Goal: Task Accomplishment & Management: Use online tool/utility

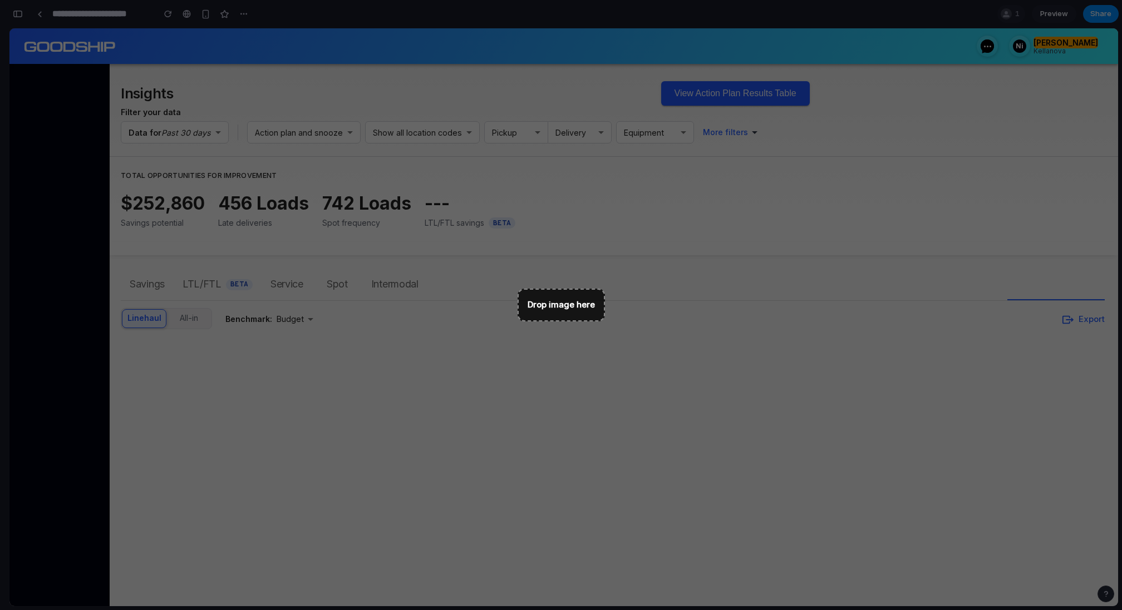
scroll to position [4859, 0]
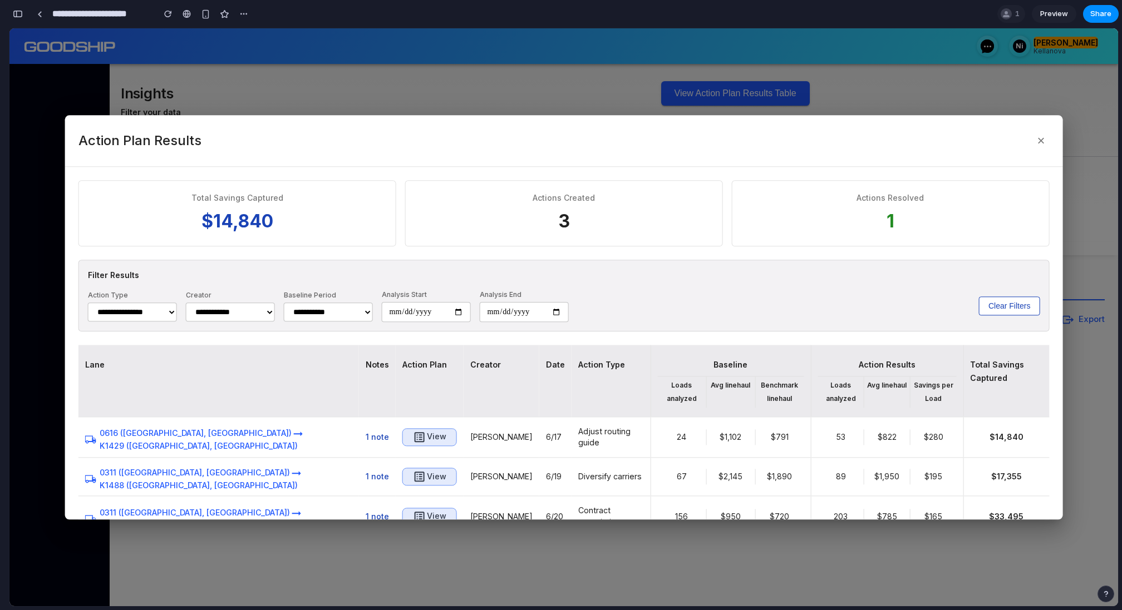
scroll to position [4859, 0]
click at [41, 16] on div at bounding box center [39, 14] width 5 height 6
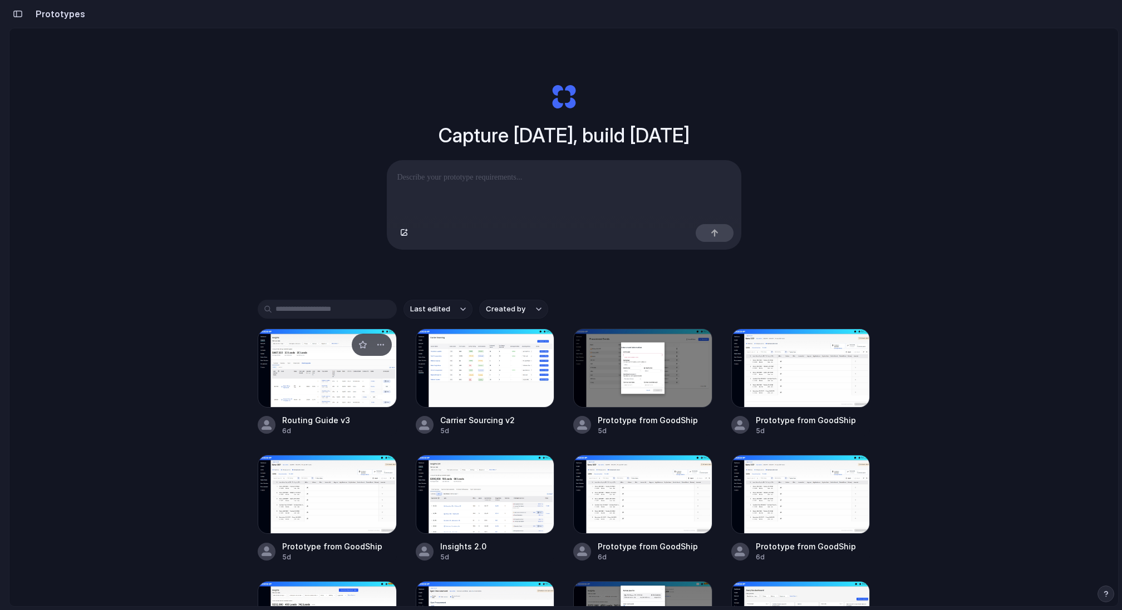
click at [338, 386] on div at bounding box center [327, 368] width 139 height 79
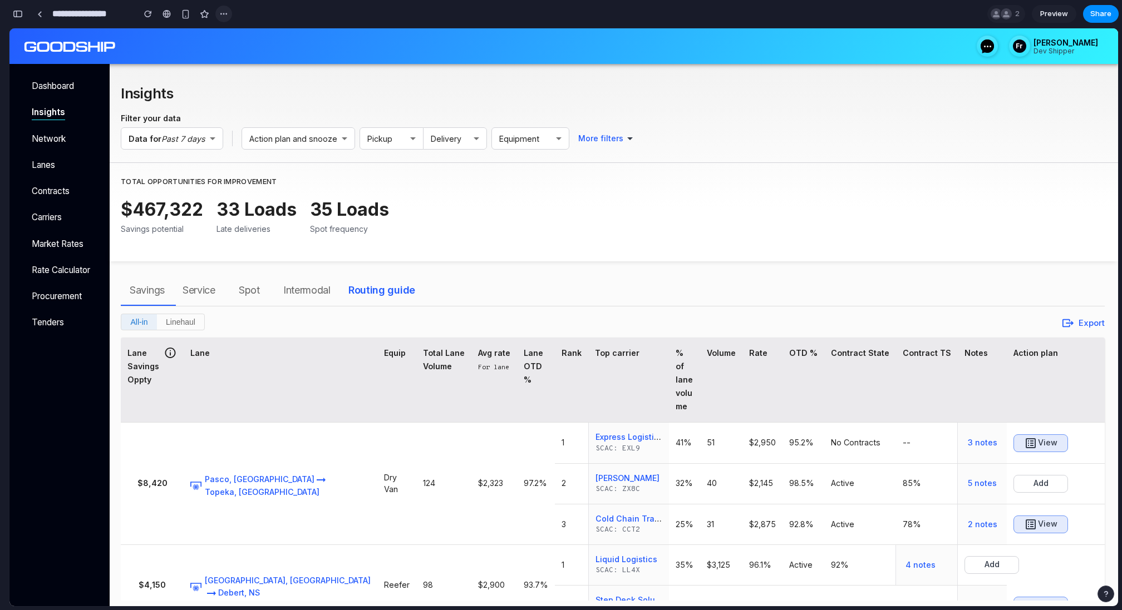
click at [223, 13] on div "button" at bounding box center [223, 13] width 9 height 9
click at [235, 36] on span "Duplicate" at bounding box center [252, 38] width 34 height 11
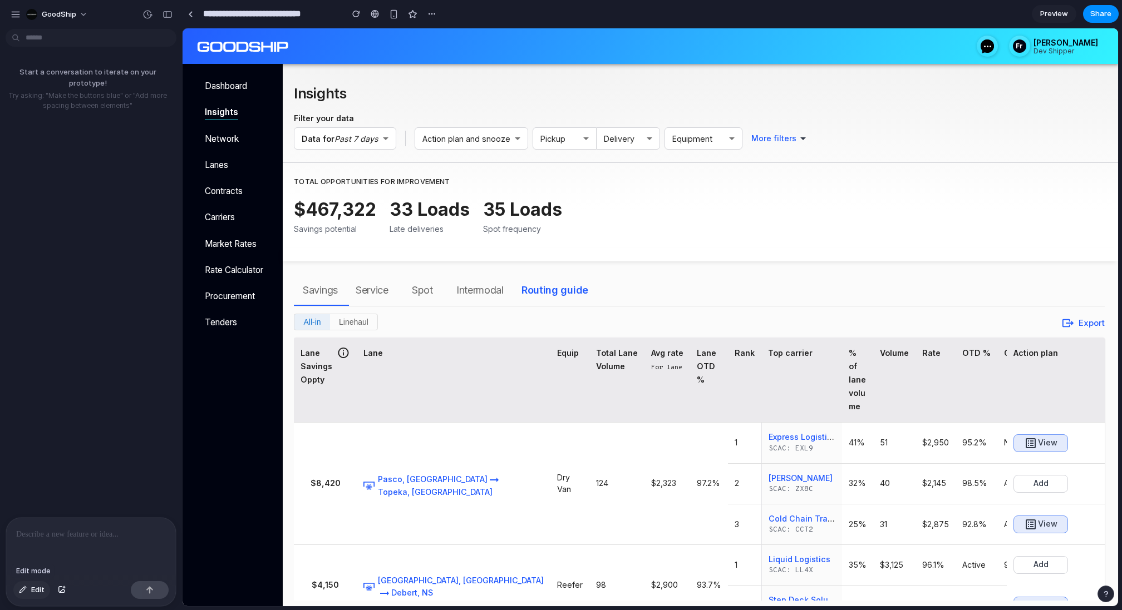
click at [28, 592] on button "Edit" at bounding box center [31, 590] width 37 height 18
click at [23, 590] on div "button" at bounding box center [23, 590] width 8 height 7
click at [42, 545] on div at bounding box center [91, 547] width 170 height 59
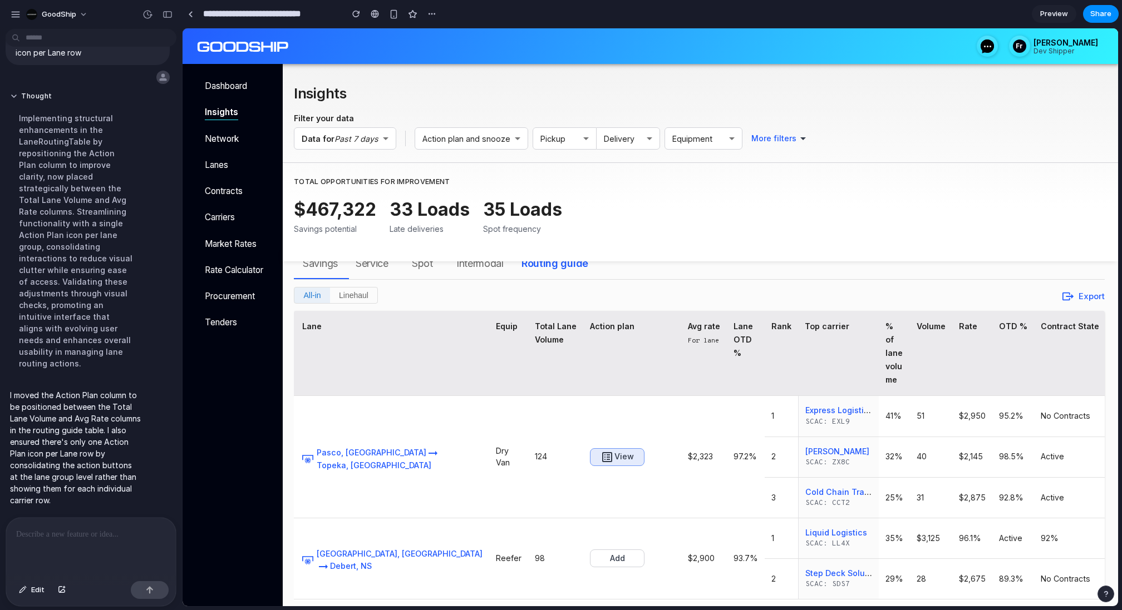
scroll to position [29, 0]
